Goal: Task Accomplishment & Management: Use online tool/utility

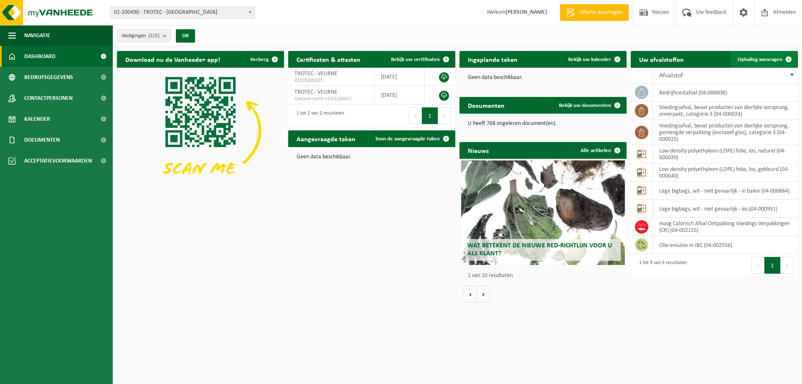
click at [770, 59] on span "Ophaling aanvragen" at bounding box center [760, 59] width 45 height 5
click at [713, 225] on td "Hoog Calorisch Afval Ontpakking Voedings Verpakkingen (CR) (04-002155)" at bounding box center [725, 227] width 145 height 18
click at [772, 57] on span "Ophaling aanvragen" at bounding box center [760, 59] width 45 height 5
click at [49, 55] on span "Dashboard" at bounding box center [39, 56] width 31 height 21
drag, startPoint x: 691, startPoint y: 225, endPoint x: 666, endPoint y: 230, distance: 25.7
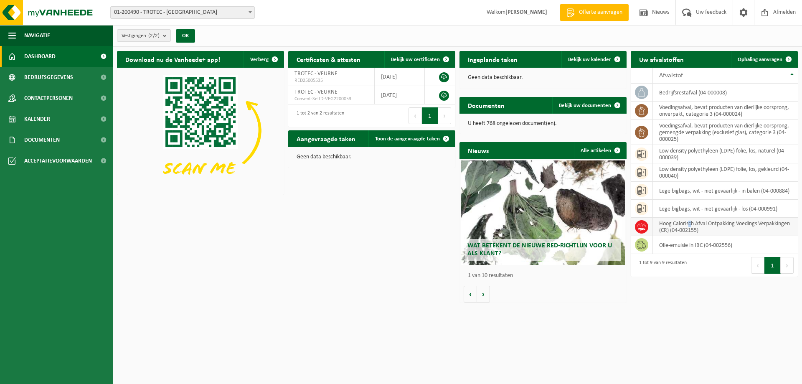
click at [690, 225] on td "Hoog Calorisch Afval Ontpakking Voedings Verpakkingen (CR) (04-002155)" at bounding box center [725, 227] width 145 height 18
click at [789, 58] on span at bounding box center [789, 59] width 17 height 17
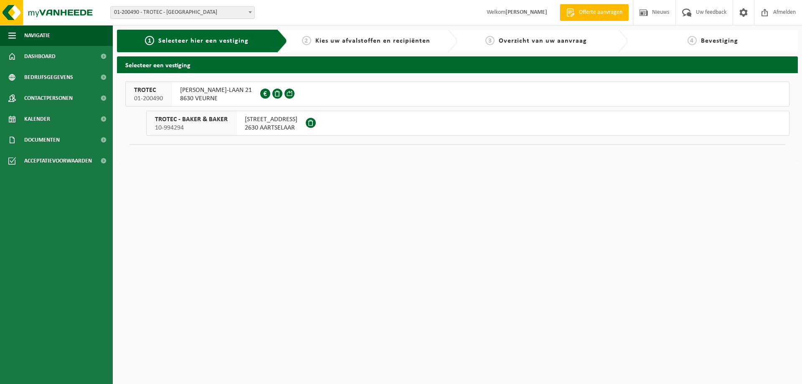
click at [177, 67] on h2 "Selecteer een vestiging" at bounding box center [457, 64] width 681 height 16
click at [345, 93] on button "TROTEC 01-200490 [PERSON_NAME]-LAAN 21 8630 VEURNE 0428.862.932" at bounding box center [457, 94] width 665 height 25
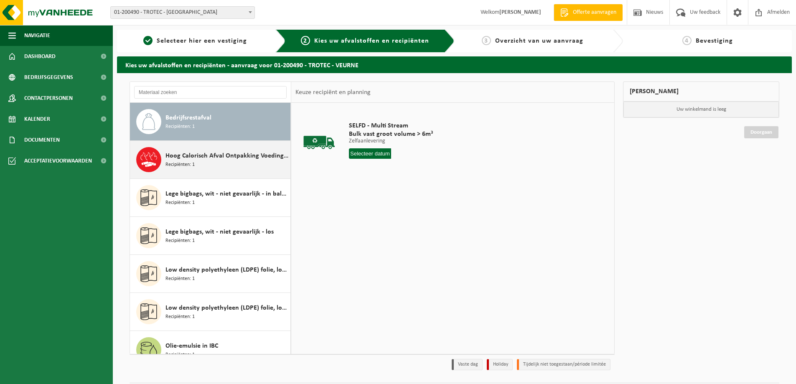
click at [204, 163] on div "Hoog Calorisch Afval Ontpakking Voedings Verpakkingen (CR) Recipiënten: 1" at bounding box center [227, 159] width 123 height 25
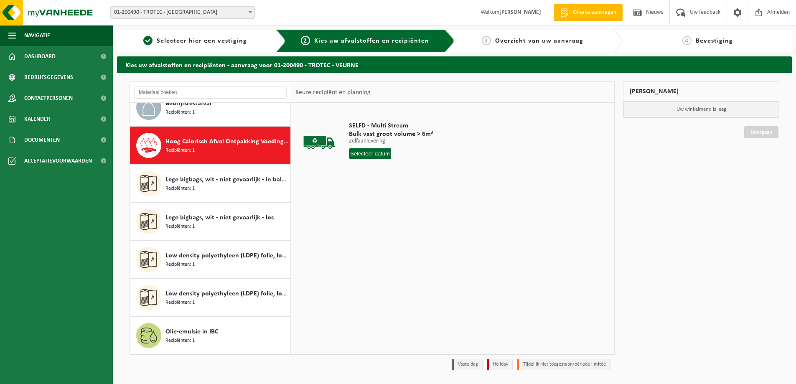
scroll to position [38, 0]
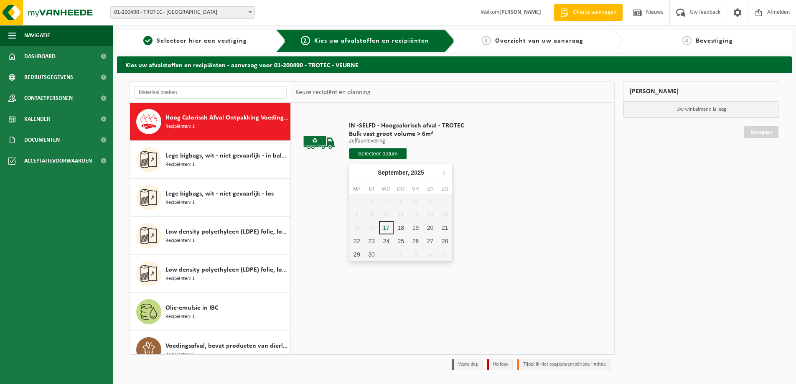
click at [381, 151] on input "text" at bounding box center [378, 153] width 58 height 10
click at [398, 225] on div "18" at bounding box center [401, 227] width 15 height 13
type input "Van [DATE]"
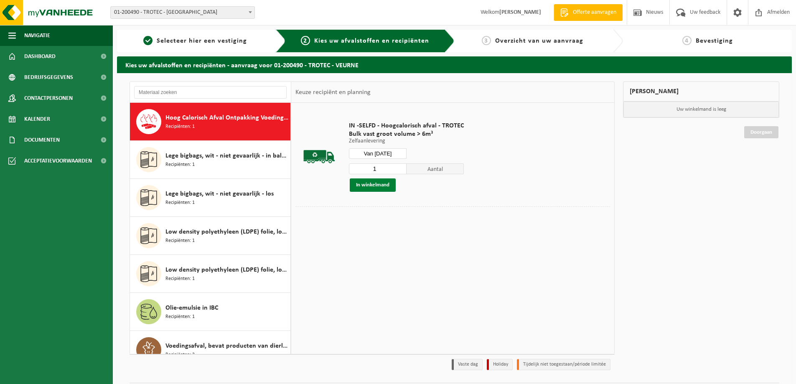
click at [377, 185] on button "In winkelmand" at bounding box center [373, 184] width 46 height 13
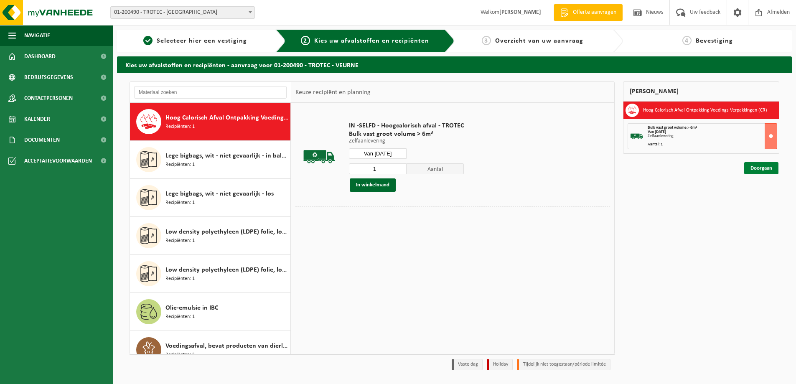
click at [758, 168] on link "Doorgaan" at bounding box center [761, 168] width 34 height 12
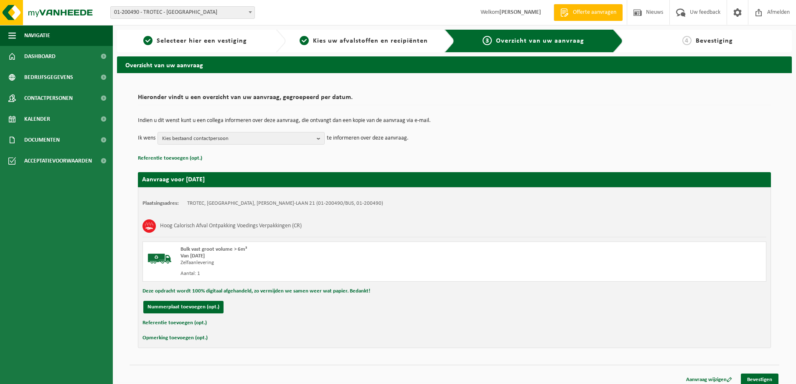
scroll to position [6, 0]
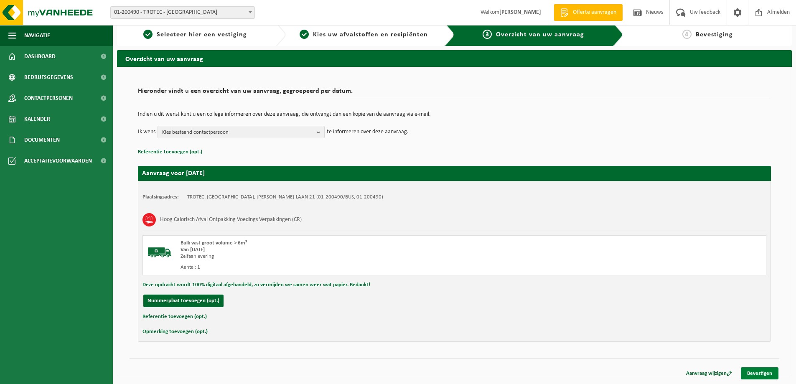
click at [751, 372] on link "Bevestigen" at bounding box center [760, 373] width 38 height 12
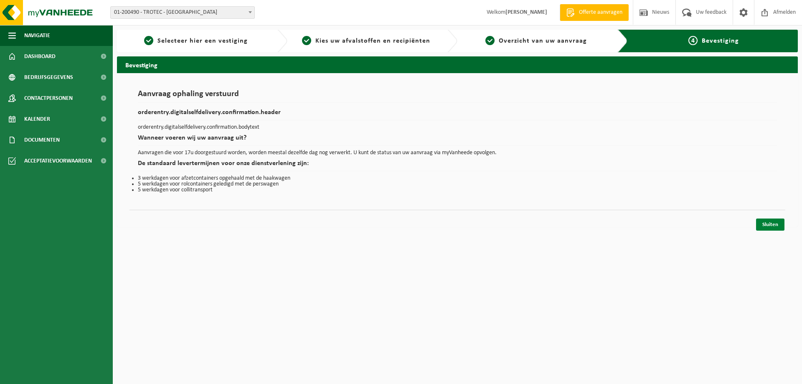
click at [779, 226] on link "Sluiten" at bounding box center [770, 225] width 28 height 12
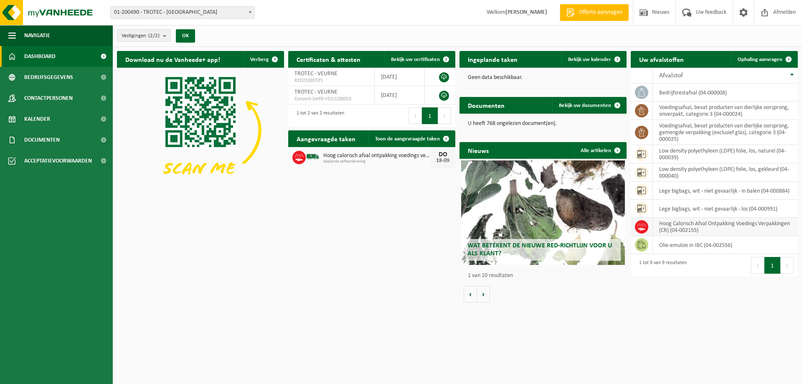
click at [695, 224] on td "Hoog Calorisch Afval Ontpakking Voedings Verpakkingen (CR) (04-002155)" at bounding box center [725, 227] width 145 height 18
click at [647, 226] on span at bounding box center [641, 226] width 13 height 13
click at [767, 61] on span "Ophaling aanvragen" at bounding box center [760, 59] width 45 height 5
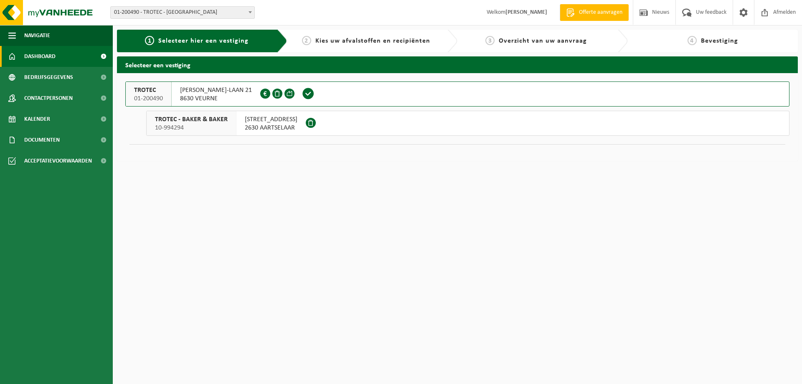
click at [69, 61] on link "Dashboard" at bounding box center [56, 56] width 113 height 21
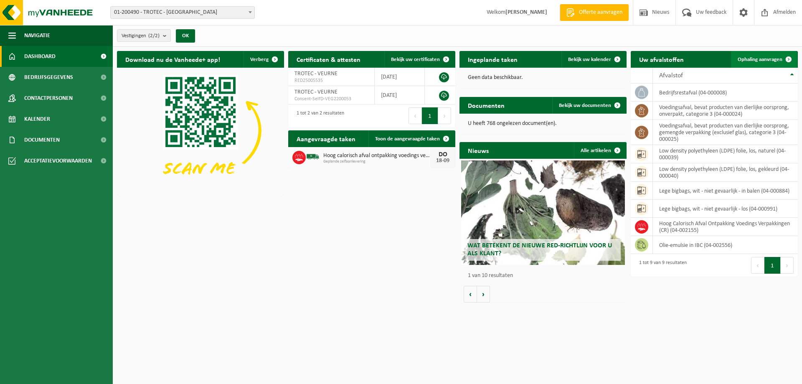
click at [760, 59] on span "Ophaling aanvragen" at bounding box center [760, 59] width 45 height 5
